Goal: Task Accomplishment & Management: Manage account settings

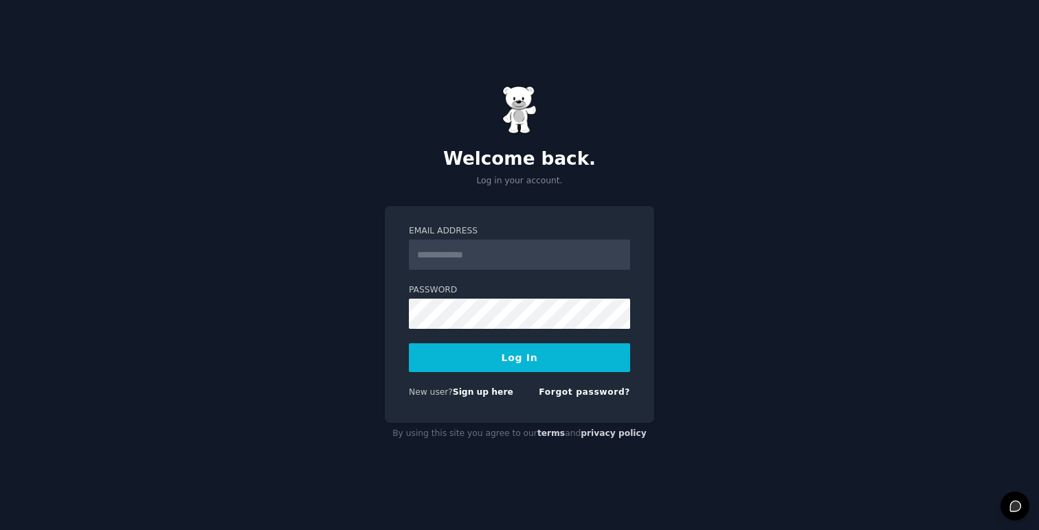
click at [483, 255] on input "Email Address" at bounding box center [519, 255] width 221 height 30
type input "**********"
click at [486, 367] on button "Log In" at bounding box center [519, 357] width 221 height 29
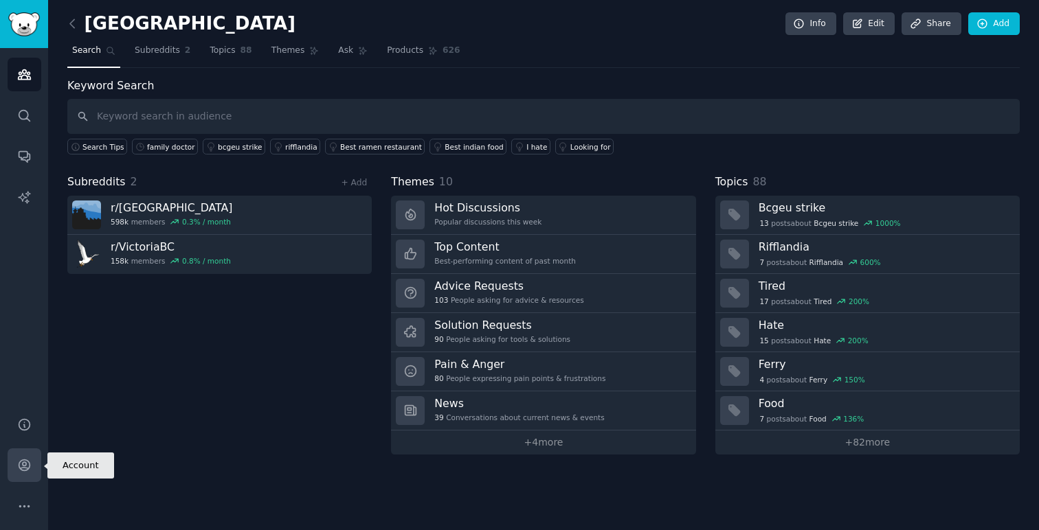
click at [23, 473] on link "Account" at bounding box center [25, 466] width 34 height 34
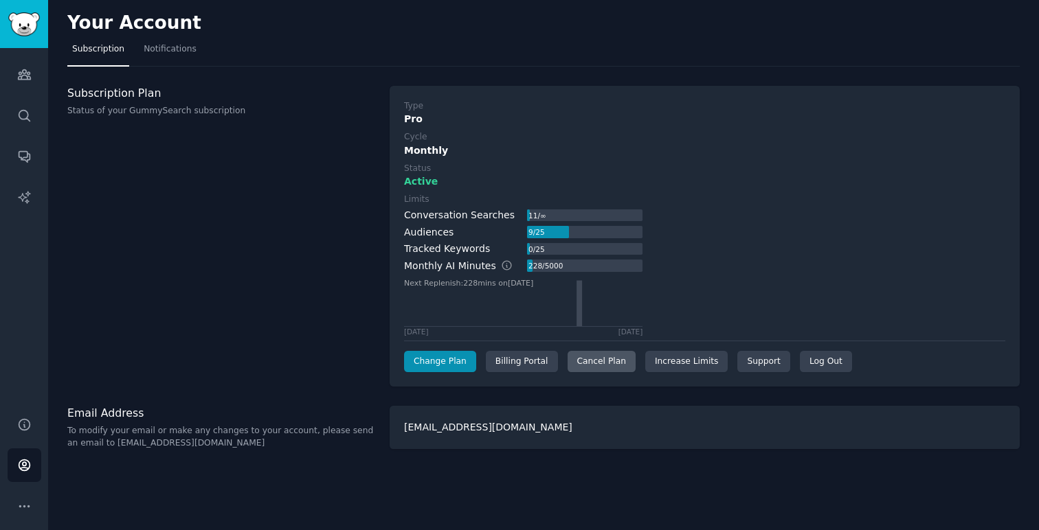
click at [593, 363] on div "Cancel Plan" at bounding box center [601, 362] width 68 height 22
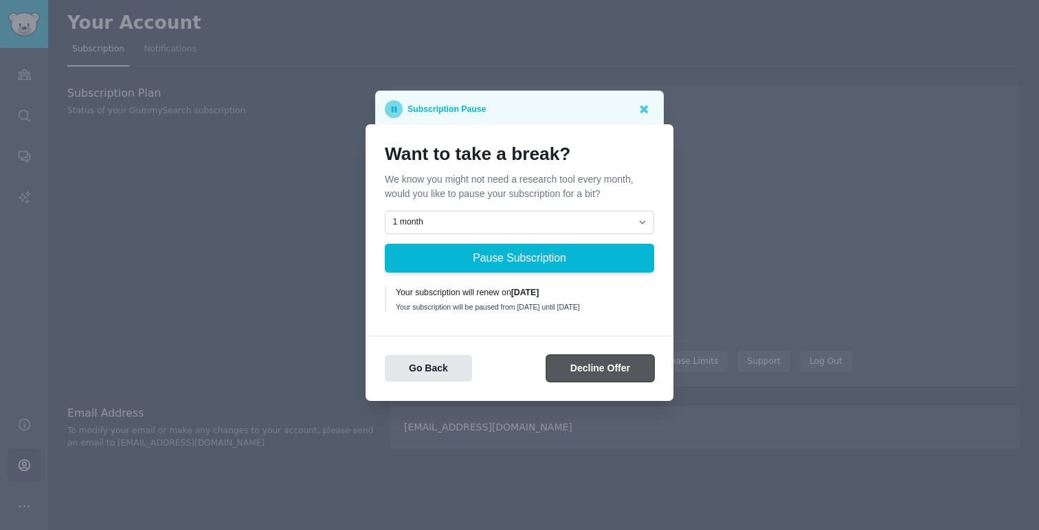
click at [586, 373] on button "Decline Offer" at bounding box center [600, 368] width 108 height 27
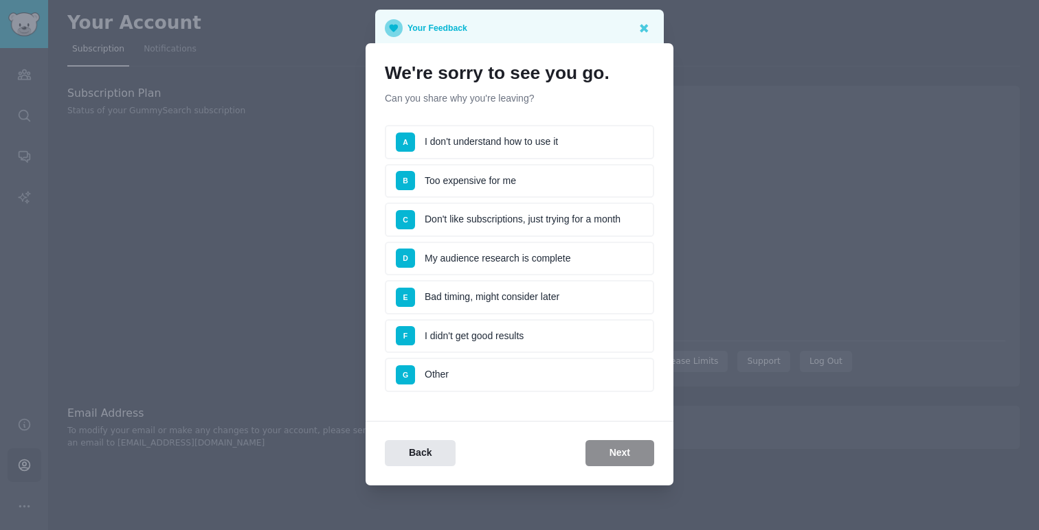
click at [546, 300] on li "E Bad timing, might consider later" at bounding box center [519, 297] width 269 height 34
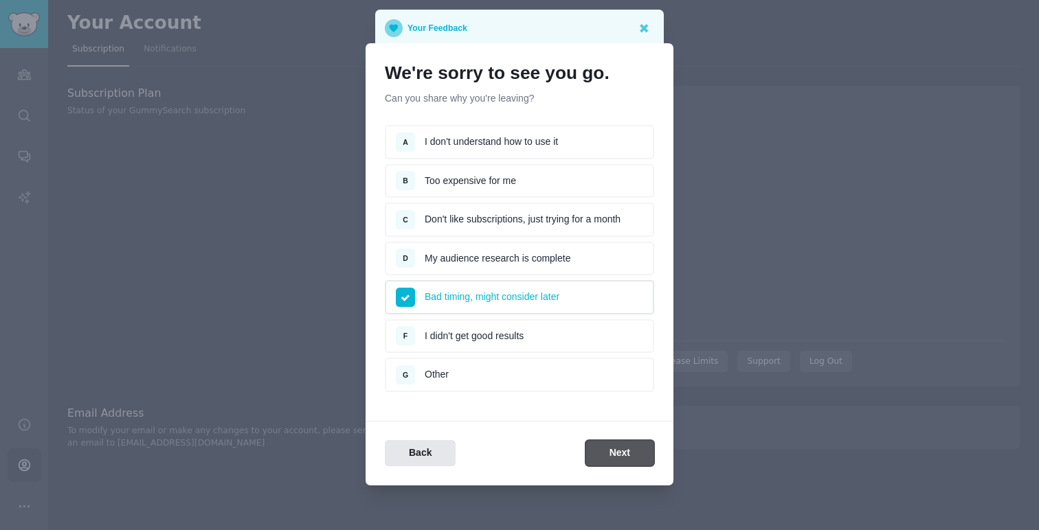
click at [609, 460] on button "Next" at bounding box center [619, 453] width 69 height 27
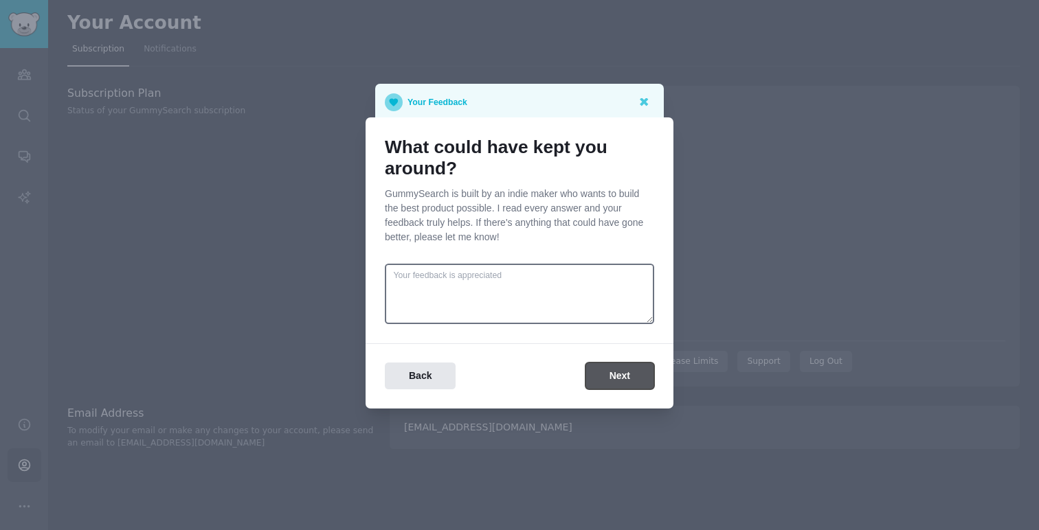
click at [616, 370] on button "Next" at bounding box center [619, 376] width 69 height 27
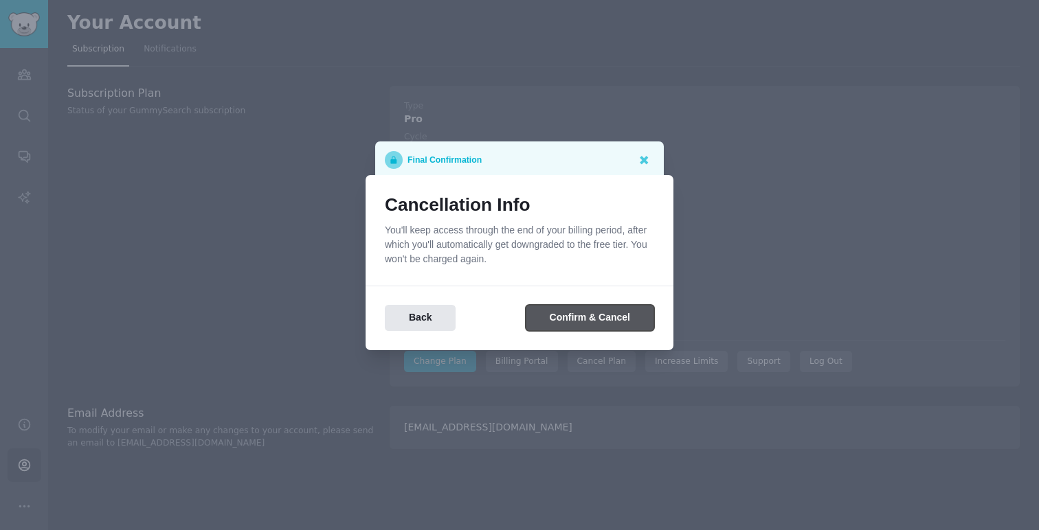
click at [598, 317] on button "Confirm & Cancel" at bounding box center [590, 318] width 128 height 27
